Goal: Navigation & Orientation: Find specific page/section

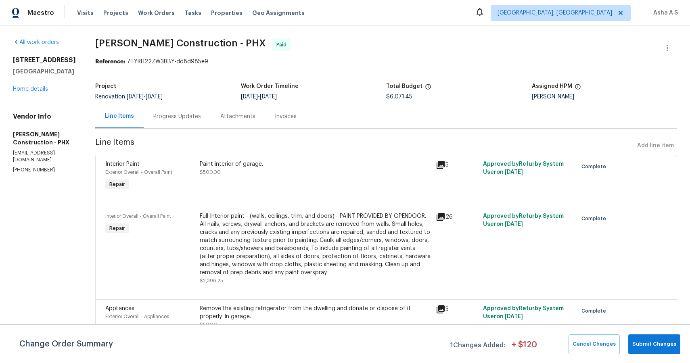
click at [87, 19] on div "Visits Projects Work Orders Tasks Properties Geo Assignments" at bounding box center [195, 13] width 237 height 16
click at [86, 18] on div "Visits Projects Work Orders Tasks Properties Geo Assignments" at bounding box center [195, 13] width 237 height 16
click at [86, 13] on span "Visits" at bounding box center [85, 13] width 17 height 8
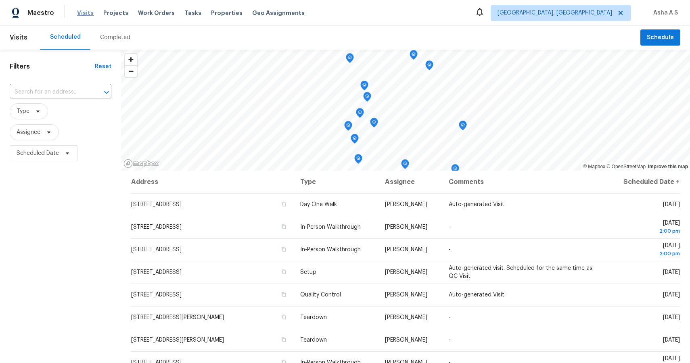
click at [86, 13] on span "Visits" at bounding box center [85, 13] width 17 height 8
click at [41, 15] on span "Maestro" at bounding box center [40, 13] width 27 height 8
